Goal: Find specific page/section

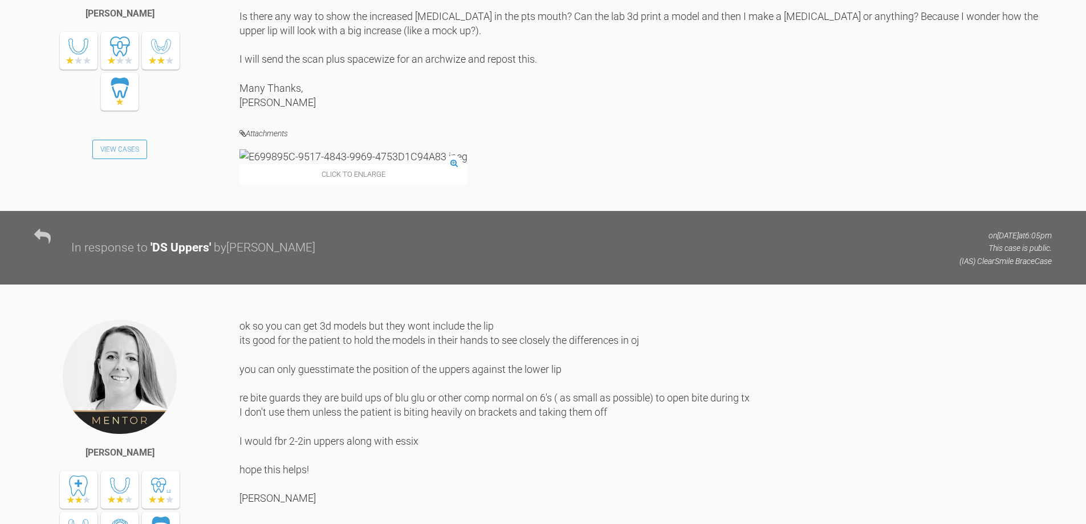
scroll to position [2052, 0]
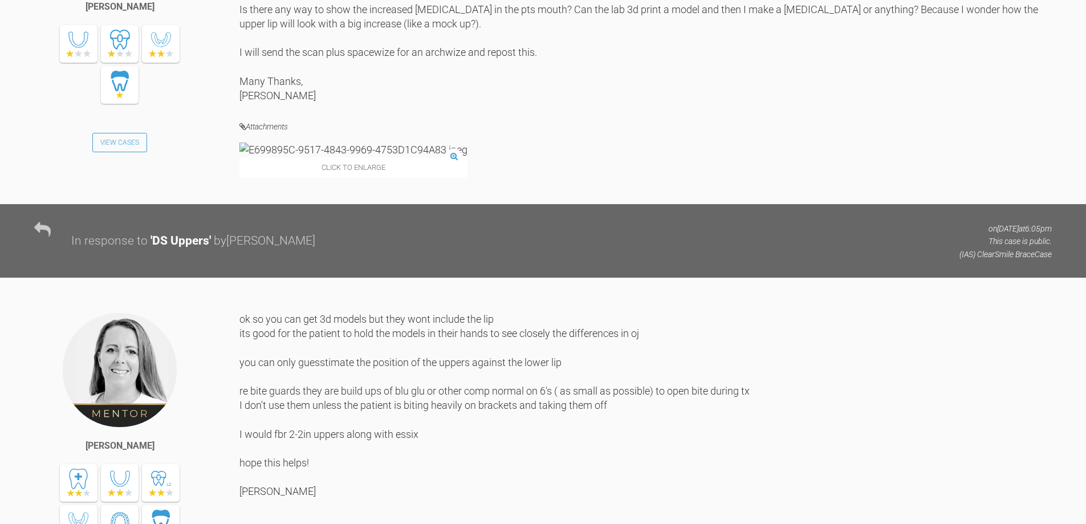
click at [339, 177] on div "Click to enlarge" at bounding box center [353, 160] width 228 height 34
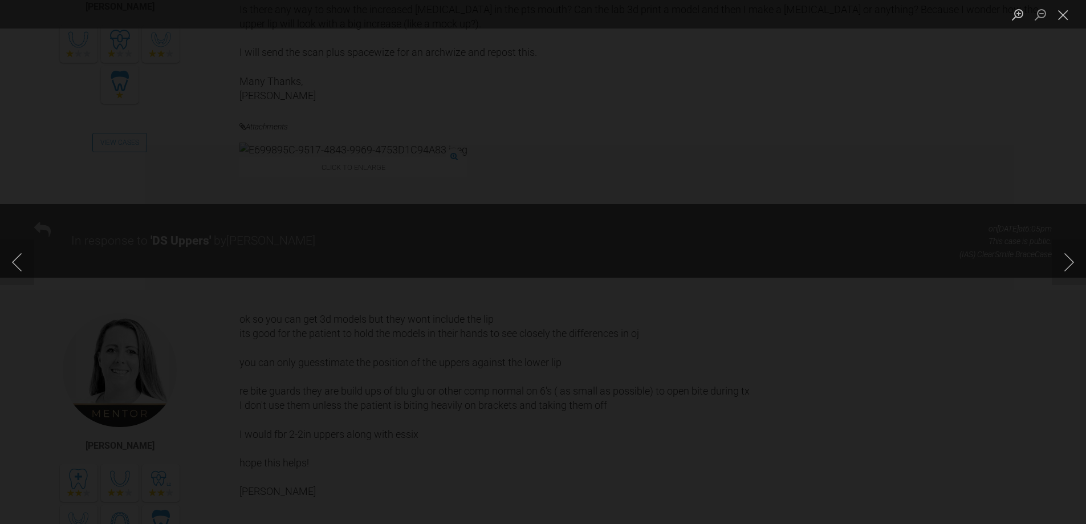
drag, startPoint x: 1065, startPoint y: 15, endPoint x: 1015, endPoint y: 59, distance: 67.1
click at [1061, 17] on button "Close lightbox" at bounding box center [1063, 15] width 23 height 20
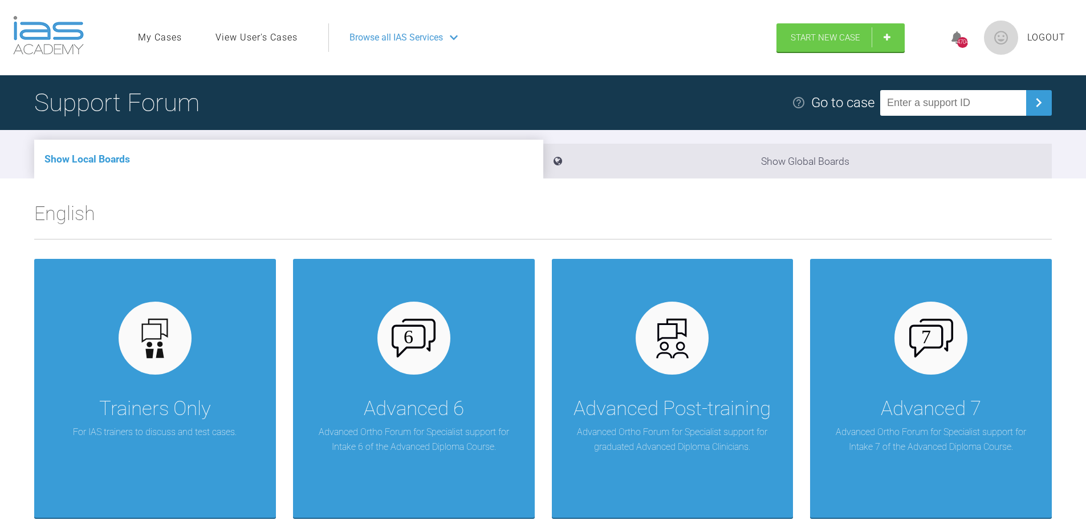
click at [920, 96] on input "text" at bounding box center [953, 103] width 146 height 26
type input "FAPCEWBX"
click at [1041, 101] on img at bounding box center [1038, 102] width 18 height 18
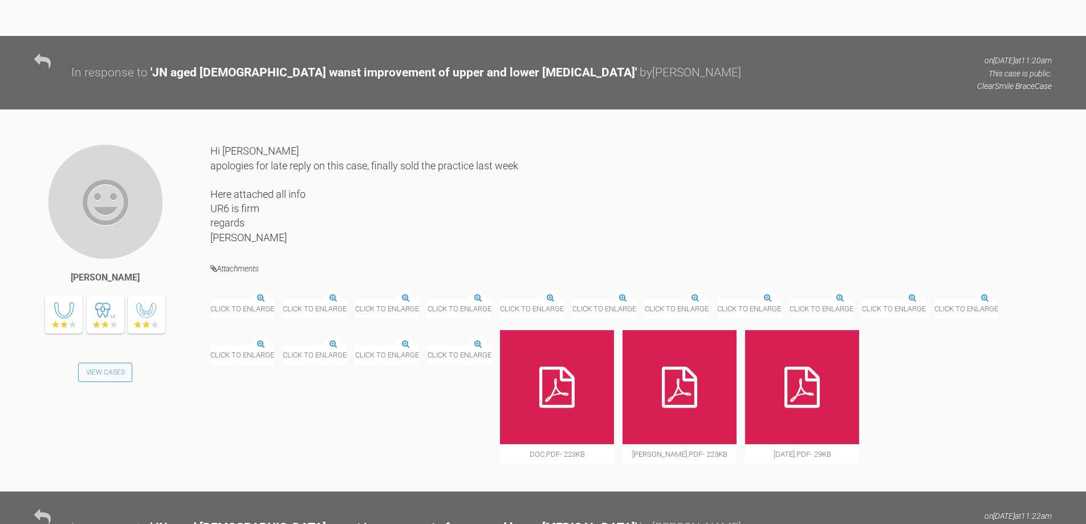
scroll to position [1425, 0]
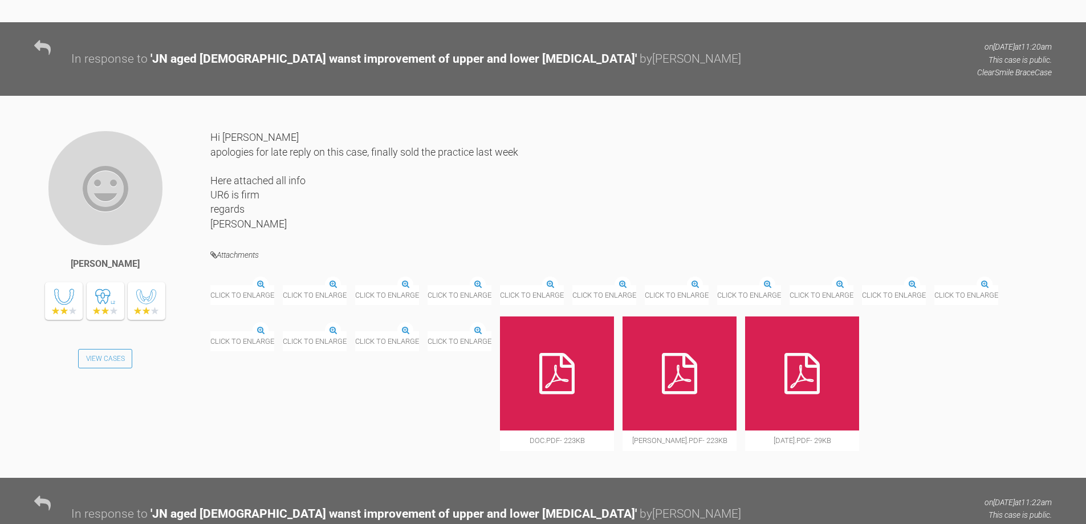
click at [210, 286] on img at bounding box center [210, 286] width 0 height 0
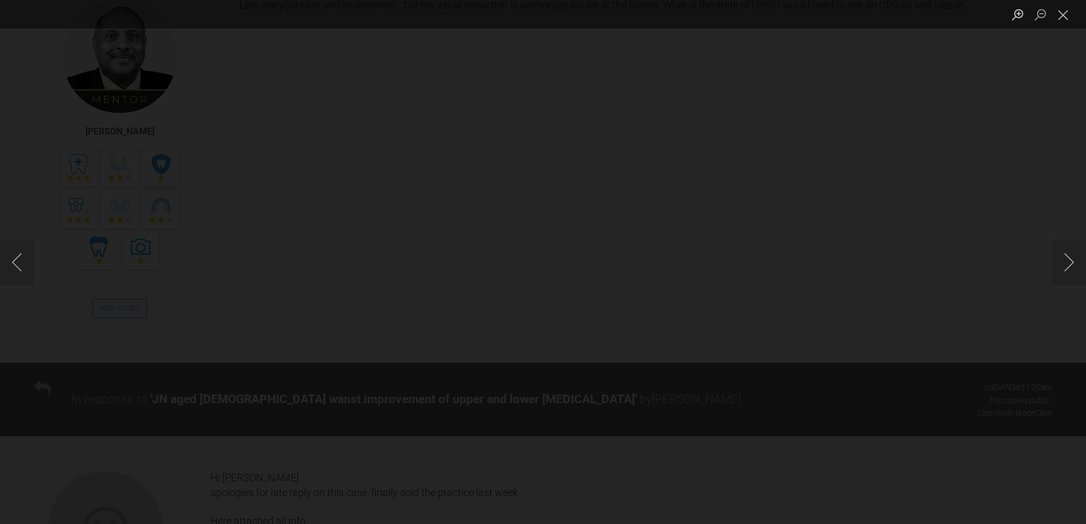
scroll to position [1083, 0]
drag, startPoint x: 1063, startPoint y: 15, endPoint x: 942, endPoint y: 50, distance: 125.9
click at [1062, 15] on button "Close lightbox" at bounding box center [1063, 15] width 23 height 20
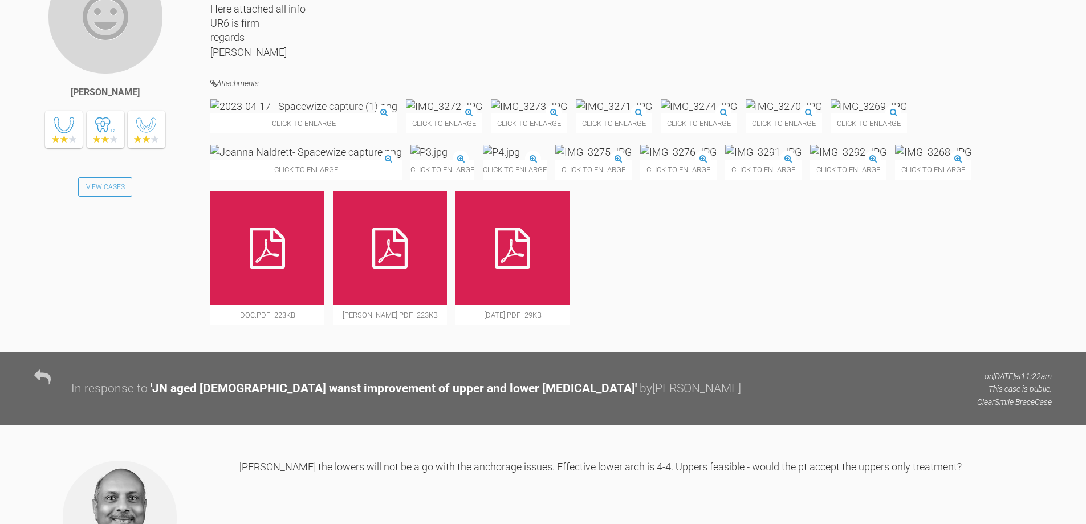
scroll to position [1596, 0]
click at [810, 160] on img at bounding box center [848, 152] width 76 height 14
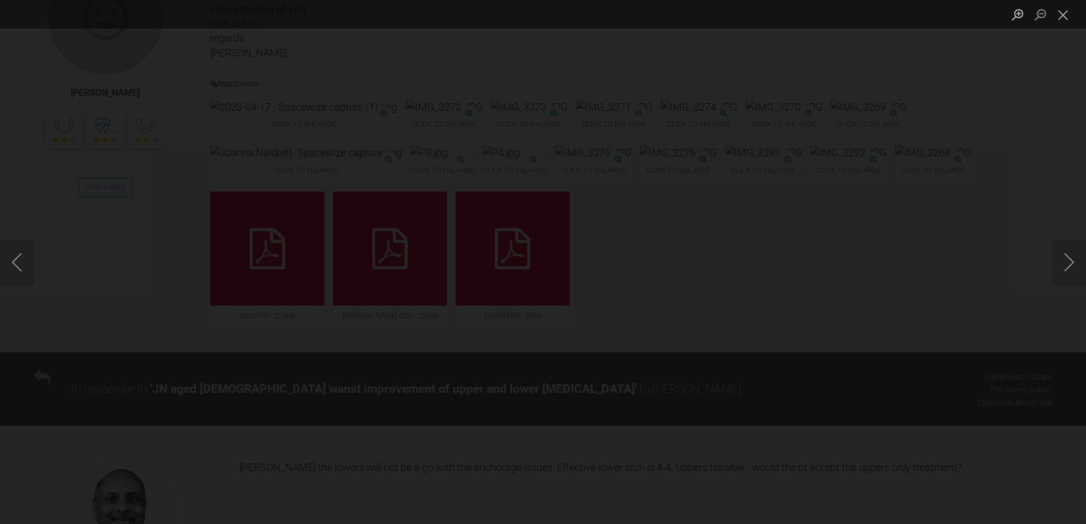
drag, startPoint x: 1060, startPoint y: 15, endPoint x: 1006, endPoint y: 27, distance: 55.3
click at [1060, 15] on button "Close lightbox" at bounding box center [1063, 15] width 23 height 20
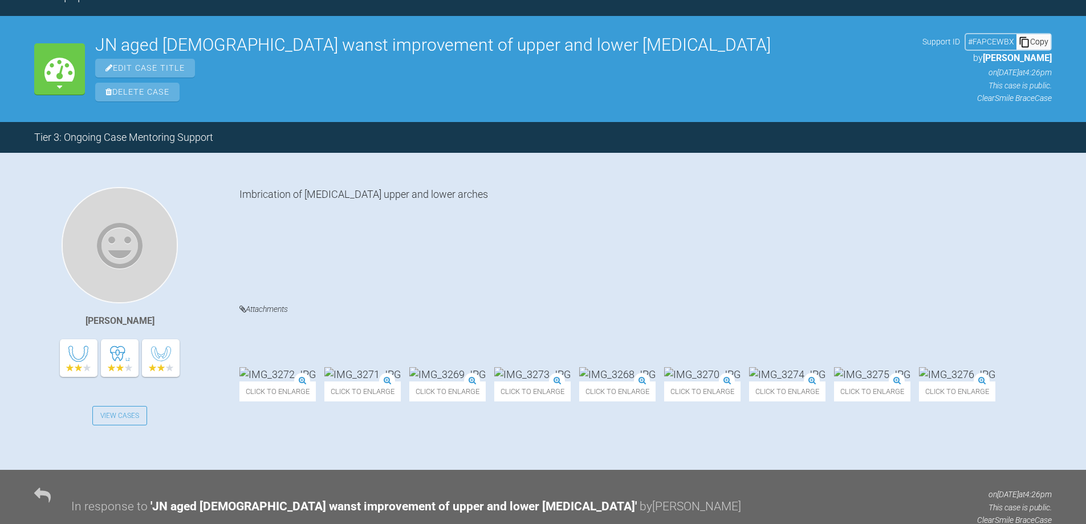
scroll to position [0, 0]
